Goal: Transaction & Acquisition: Purchase product/service

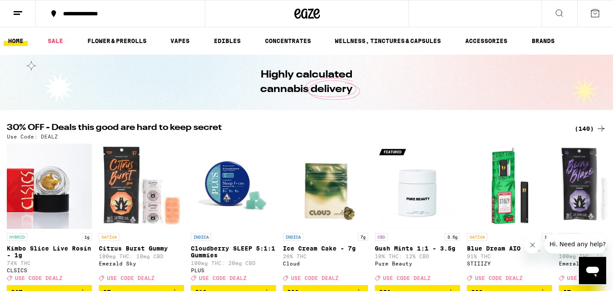
click at [584, 128] on div "(140)" at bounding box center [591, 129] width 32 height 10
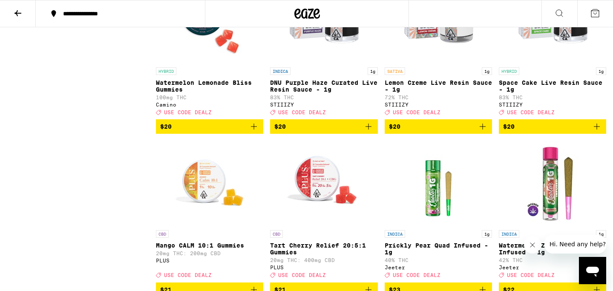
scroll to position [2220, 0]
